Goal: Information Seeking & Learning: Find specific fact

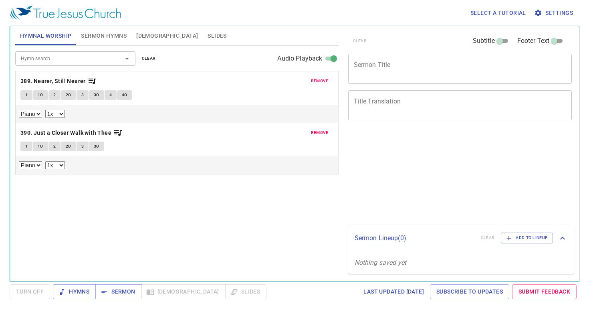
select select "1"
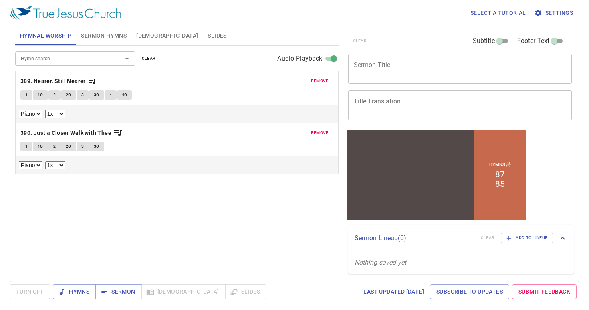
click at [320, 82] on span "remove" at bounding box center [320, 80] width 18 height 7
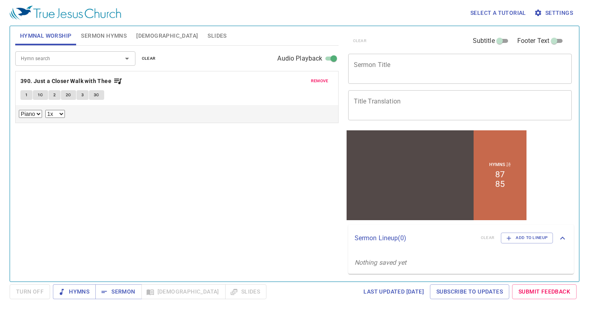
click at [320, 82] on span "remove" at bounding box center [320, 80] width 18 height 7
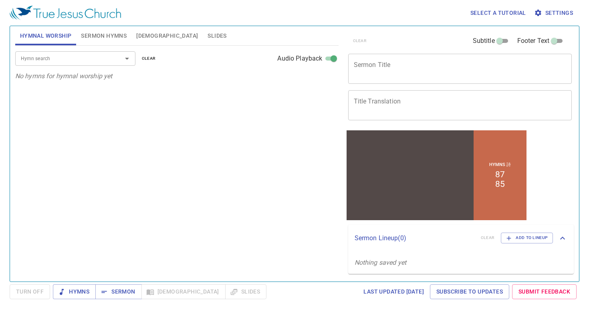
click at [107, 38] on span "Sermon Hymns" at bounding box center [104, 36] width 46 height 10
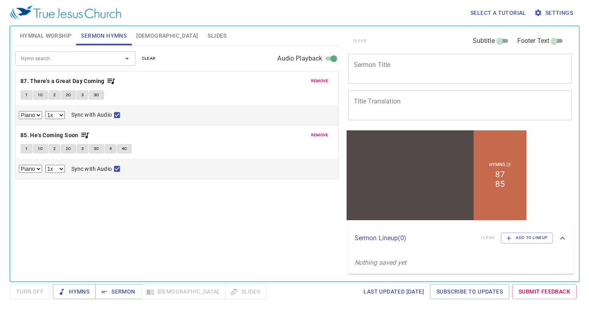
click at [324, 84] on span "remove" at bounding box center [320, 80] width 18 height 7
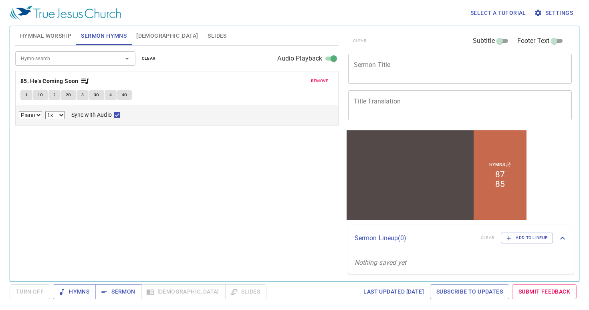
click at [324, 84] on span "remove" at bounding box center [320, 80] width 18 height 7
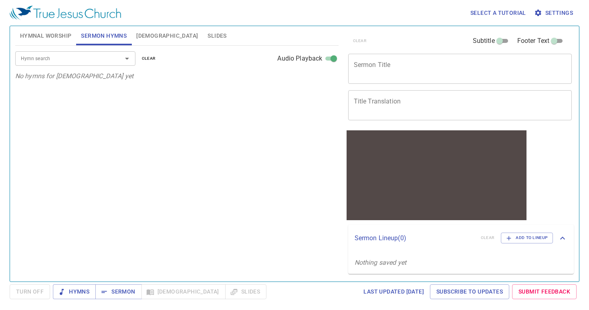
click at [75, 62] on input "Hymn search" at bounding box center [64, 58] width 92 height 9
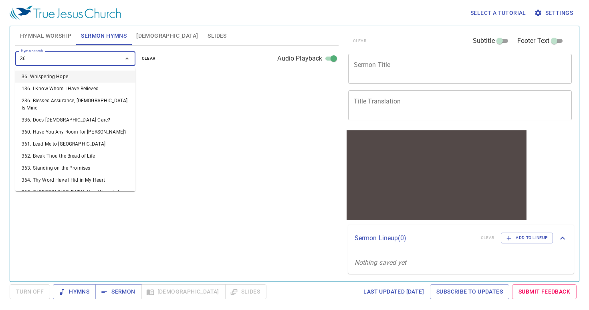
type input "364"
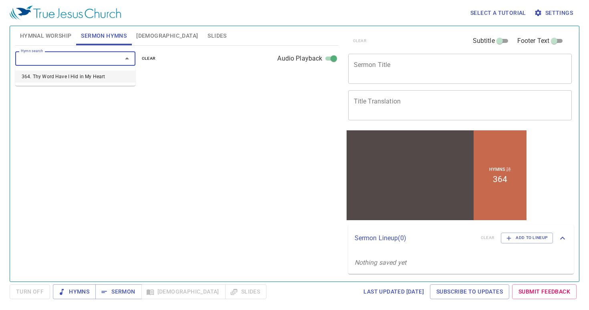
select select "1"
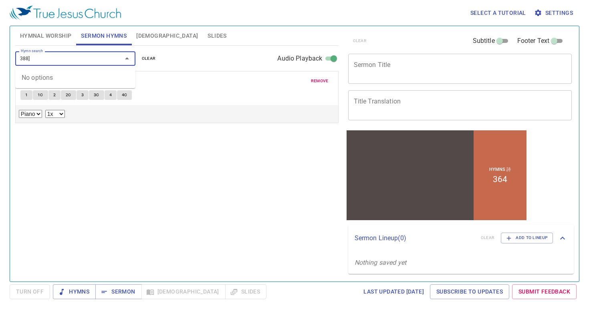
type input "388"
select select "1"
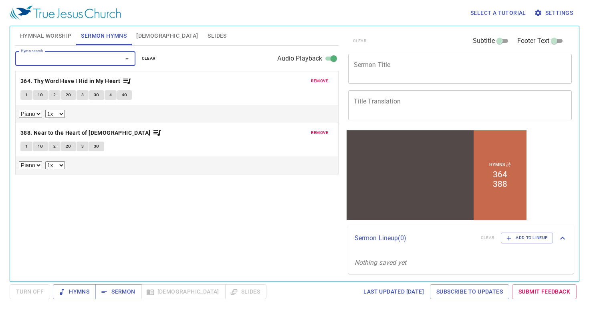
click at [47, 32] on span "Hymnal Worship" at bounding box center [46, 36] width 52 height 10
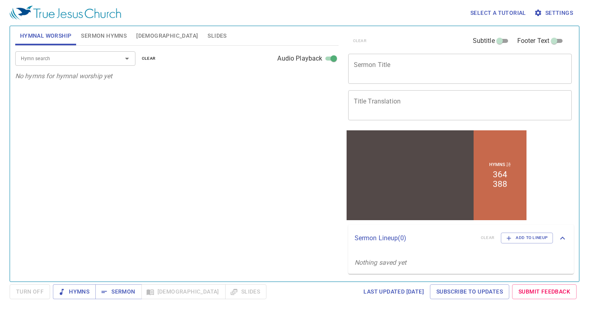
click at [51, 55] on input "Hymn search" at bounding box center [64, 58] width 92 height 9
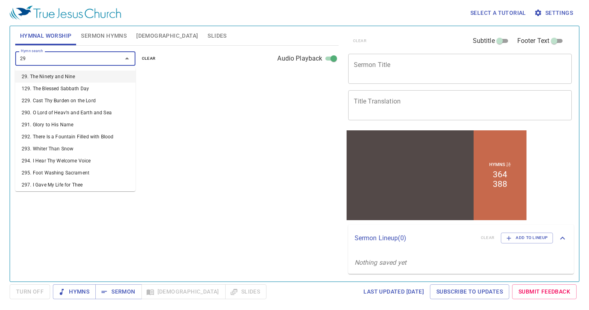
type input "297"
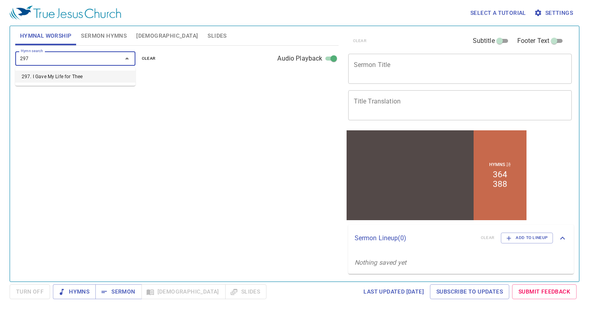
select select "1"
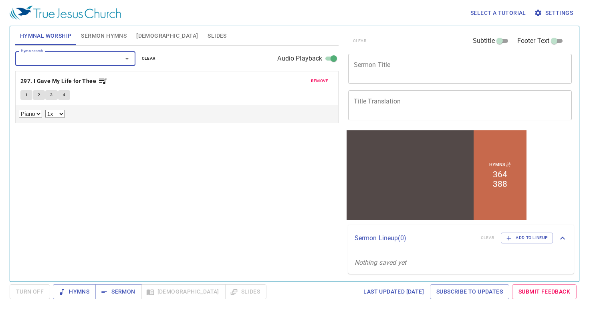
click at [26, 92] on span "1" at bounding box center [26, 94] width 2 height 7
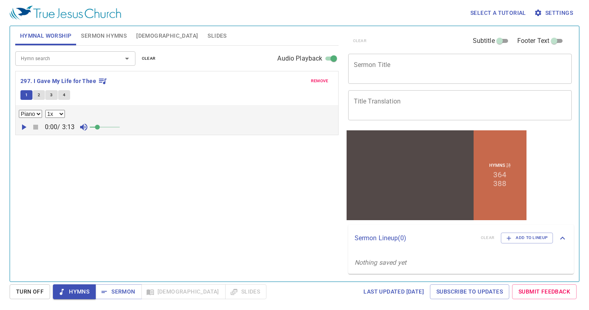
click at [108, 129] on span at bounding box center [105, 126] width 30 height 11
click at [24, 126] on icon "button" at bounding box center [24, 127] width 4 height 6
click at [30, 58] on input "Hymn search" at bounding box center [64, 58] width 92 height 9
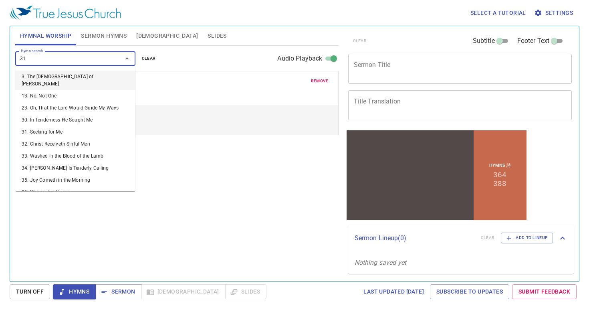
type input "312"
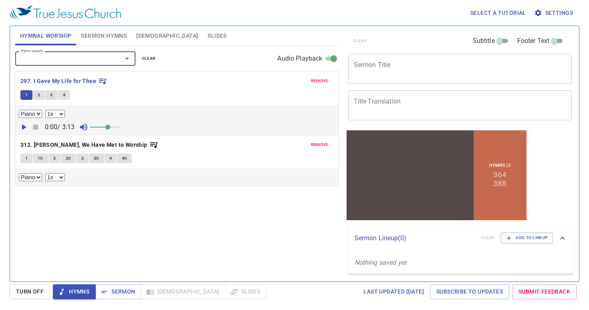
click at [27, 159] on span "1" at bounding box center [26, 158] width 2 height 7
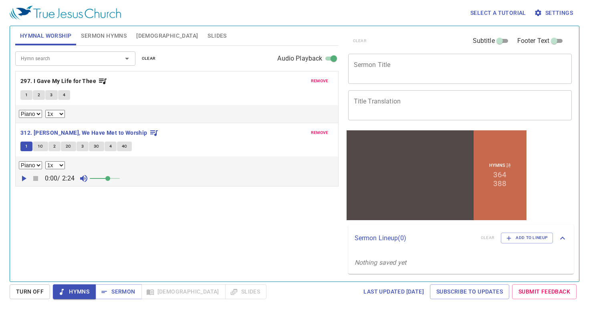
click at [27, 174] on div "0:00 / 2:24" at bounding box center [177, 178] width 316 height 12
click at [26, 175] on icon "button" at bounding box center [24, 179] width 10 height 10
click at [59, 167] on select "0.6x 0.7x 0.8x 0.9x 1x 1.1x 1.2x 1.3x 1.4x 1.5x 1.7x 2x" at bounding box center [55, 165] width 20 height 8
select select "0.9"
click at [45, 161] on select "0.6x 0.7x 0.8x 0.9x 1x 1.1x 1.2x 1.3x 1.4x 1.5x 1.7x 2x" at bounding box center [55, 165] width 20 height 8
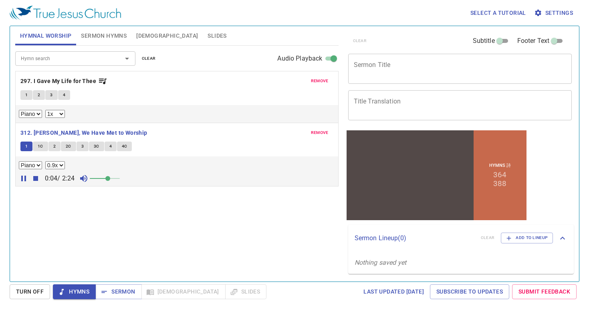
click at [103, 162] on div "Piano 0.6x 0.7x 0.8x 0.9x 1x 1.1x 1.2x 1.3x 1.4x 1.5x 1.7x 2x" at bounding box center [177, 165] width 316 height 8
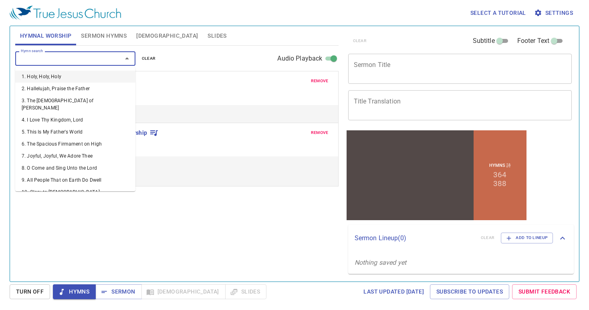
click at [87, 61] on input "Hymn search" at bounding box center [64, 58] width 92 height 9
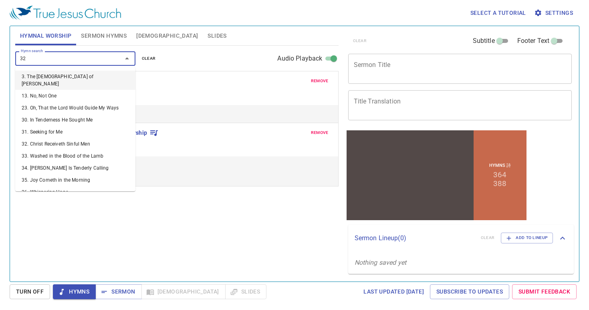
type input "324"
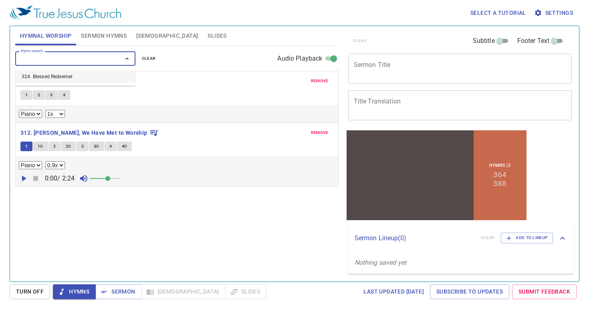
select select "1"
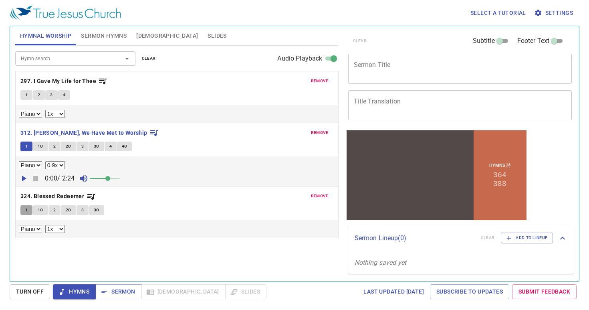
click at [20, 208] on button "1" at bounding box center [26, 210] width 12 height 10
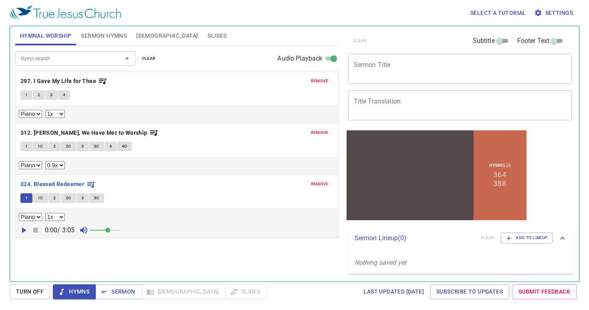
click at [23, 233] on icon "button" at bounding box center [24, 230] width 10 height 10
click at [95, 39] on span "Sermon Hymns" at bounding box center [104, 36] width 46 height 10
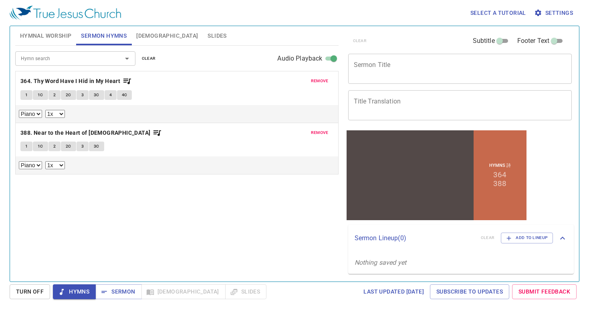
click at [29, 94] on button "1" at bounding box center [26, 95] width 12 height 10
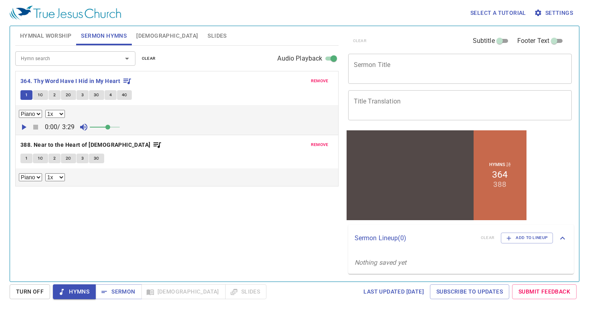
click at [25, 124] on icon "button" at bounding box center [24, 127] width 10 height 10
